Goal: Check status: Check status

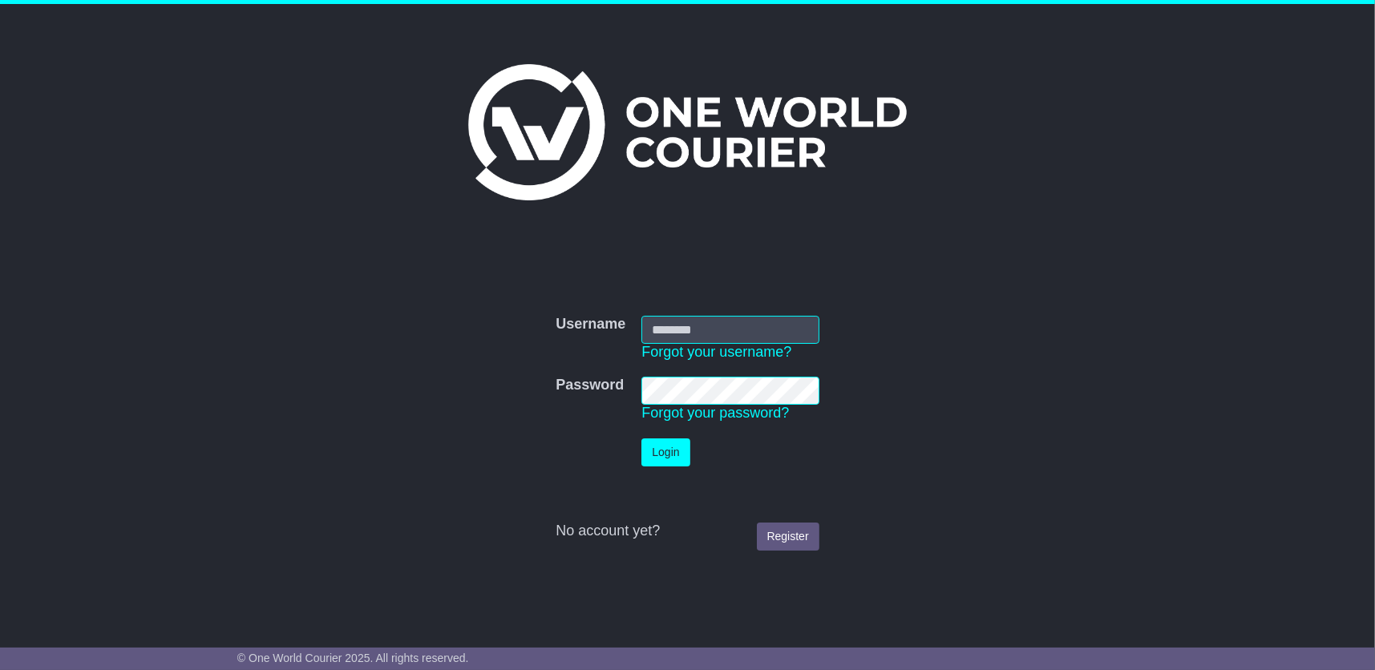
type input "**********"
click at [673, 456] on button "Login" at bounding box center [666, 453] width 48 height 28
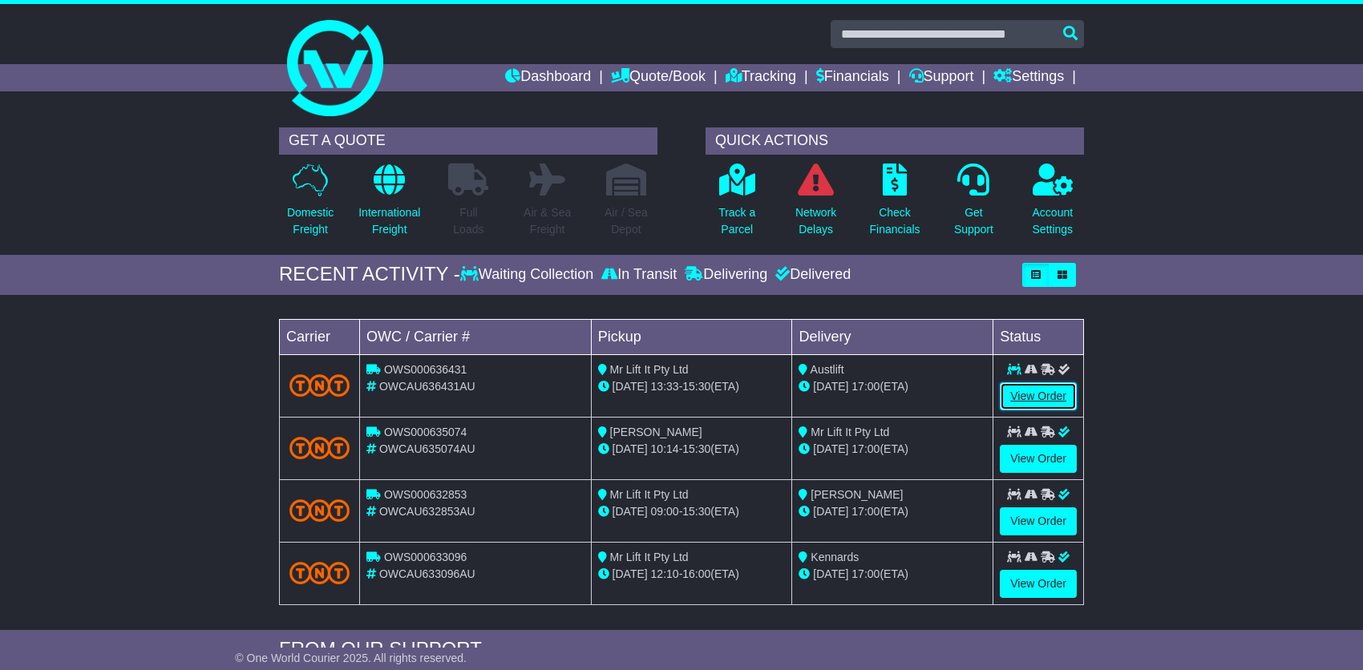
click at [1042, 392] on link "View Order" at bounding box center [1038, 397] width 77 height 28
